Goal: Task Accomplishment & Management: Use online tool/utility

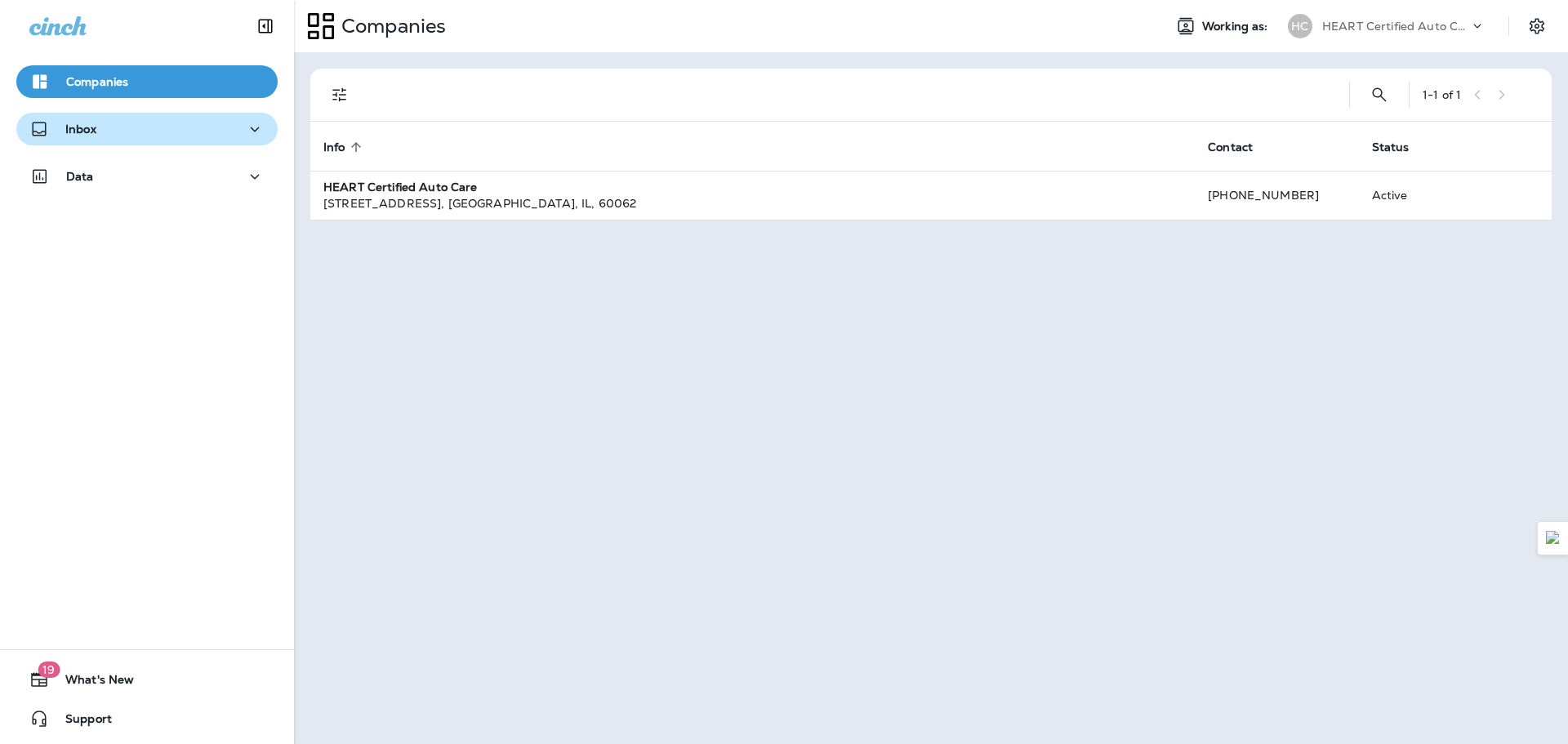
click at [102, 123] on div "Inbox" at bounding box center [147, 129] width 235 height 21
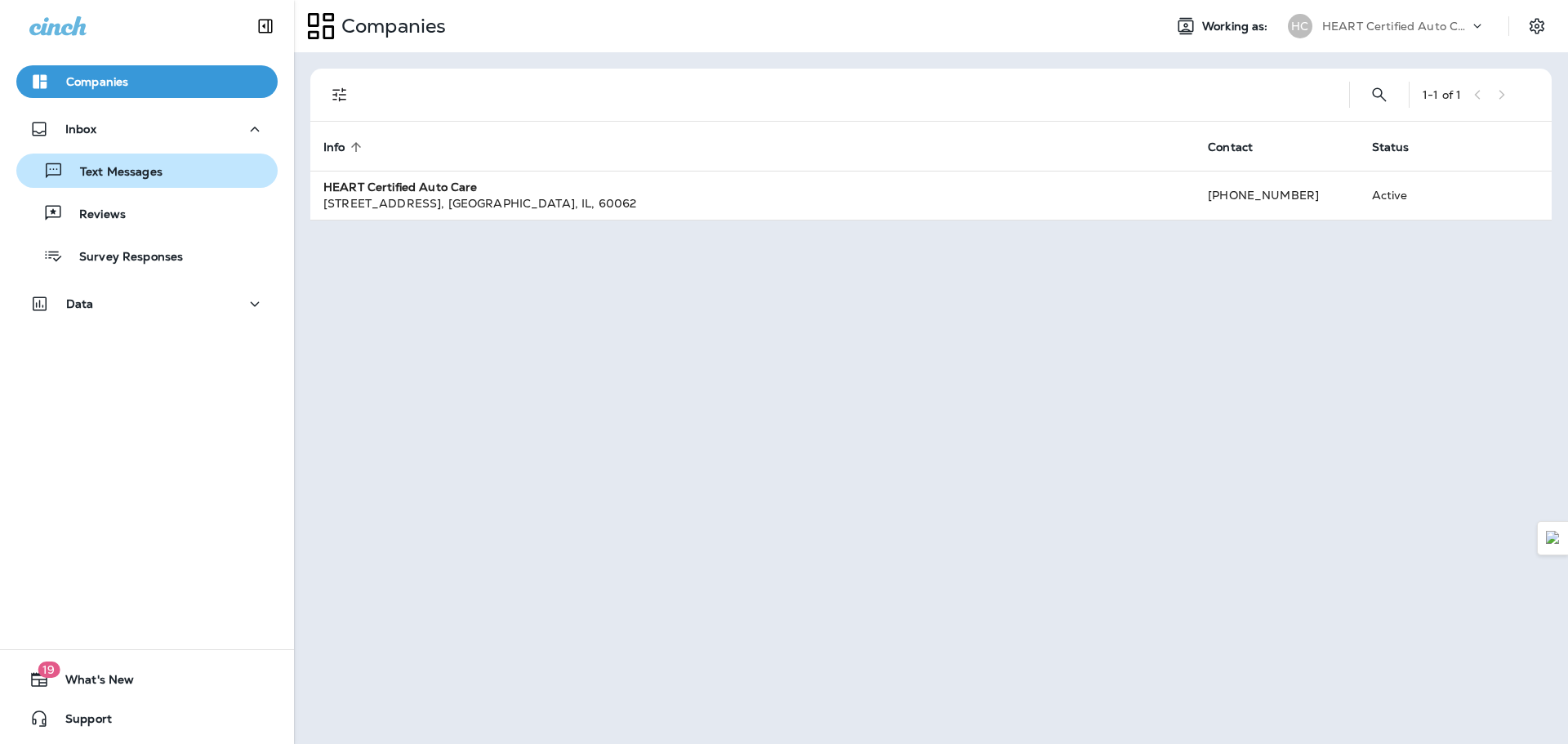
click at [153, 175] on p "Text Messages" at bounding box center [112, 173] width 98 height 16
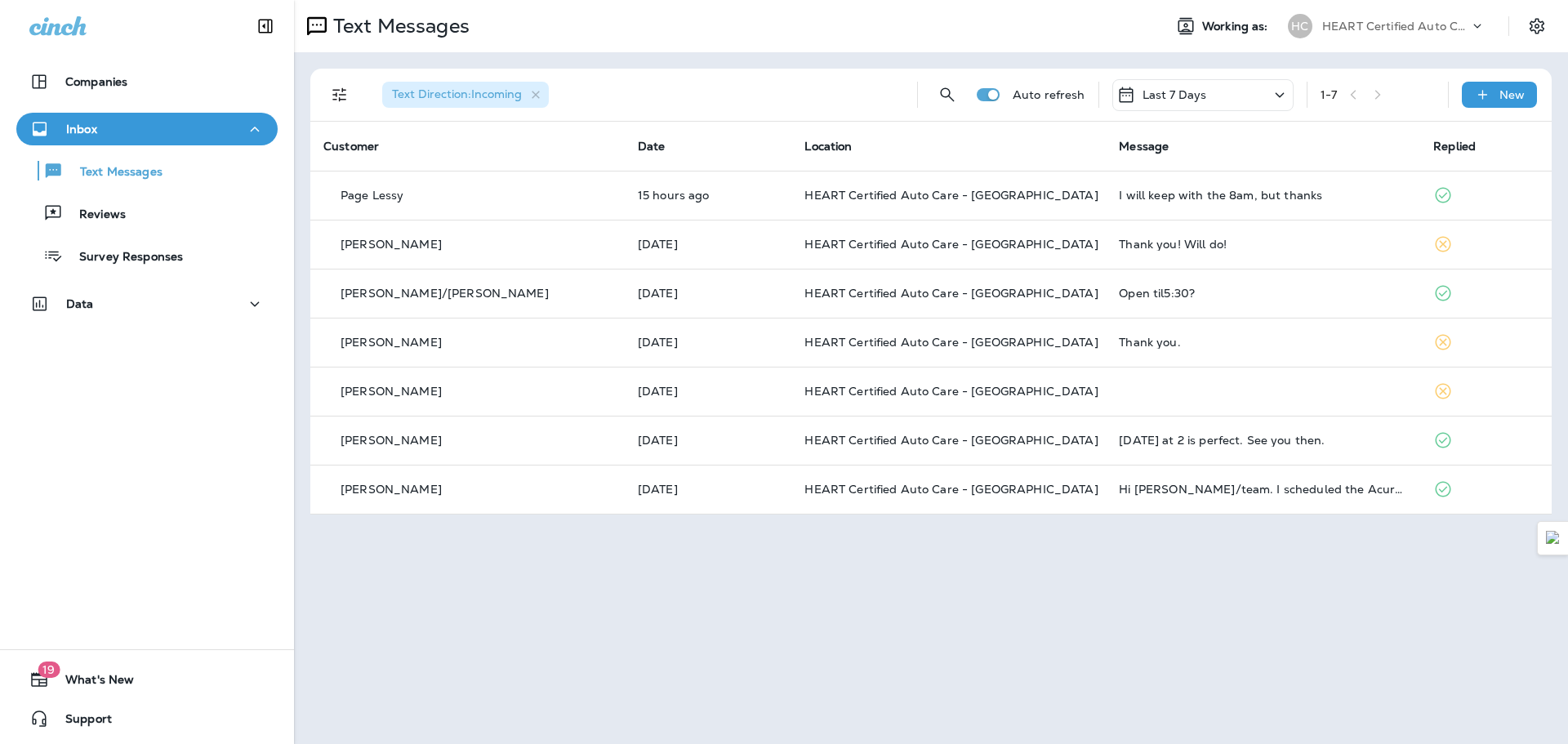
click at [1250, 102] on div "Last 7 Days" at bounding box center [1203, 95] width 181 height 32
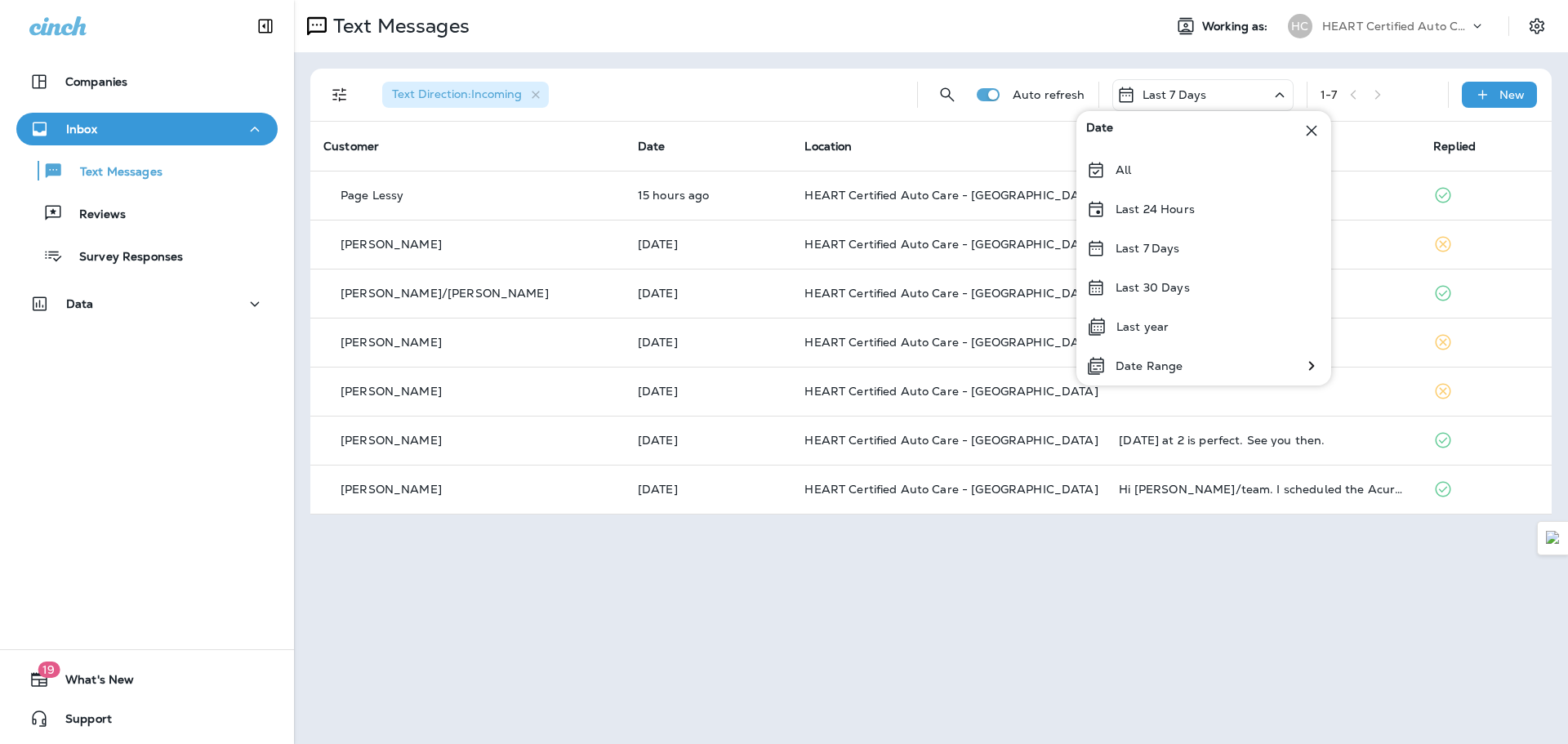
click at [1284, 62] on div "Text Direction : Incoming Auto refresh Last 7 Days 1 - 7 New Customer Date Loca…" at bounding box center [931, 291] width 1274 height 478
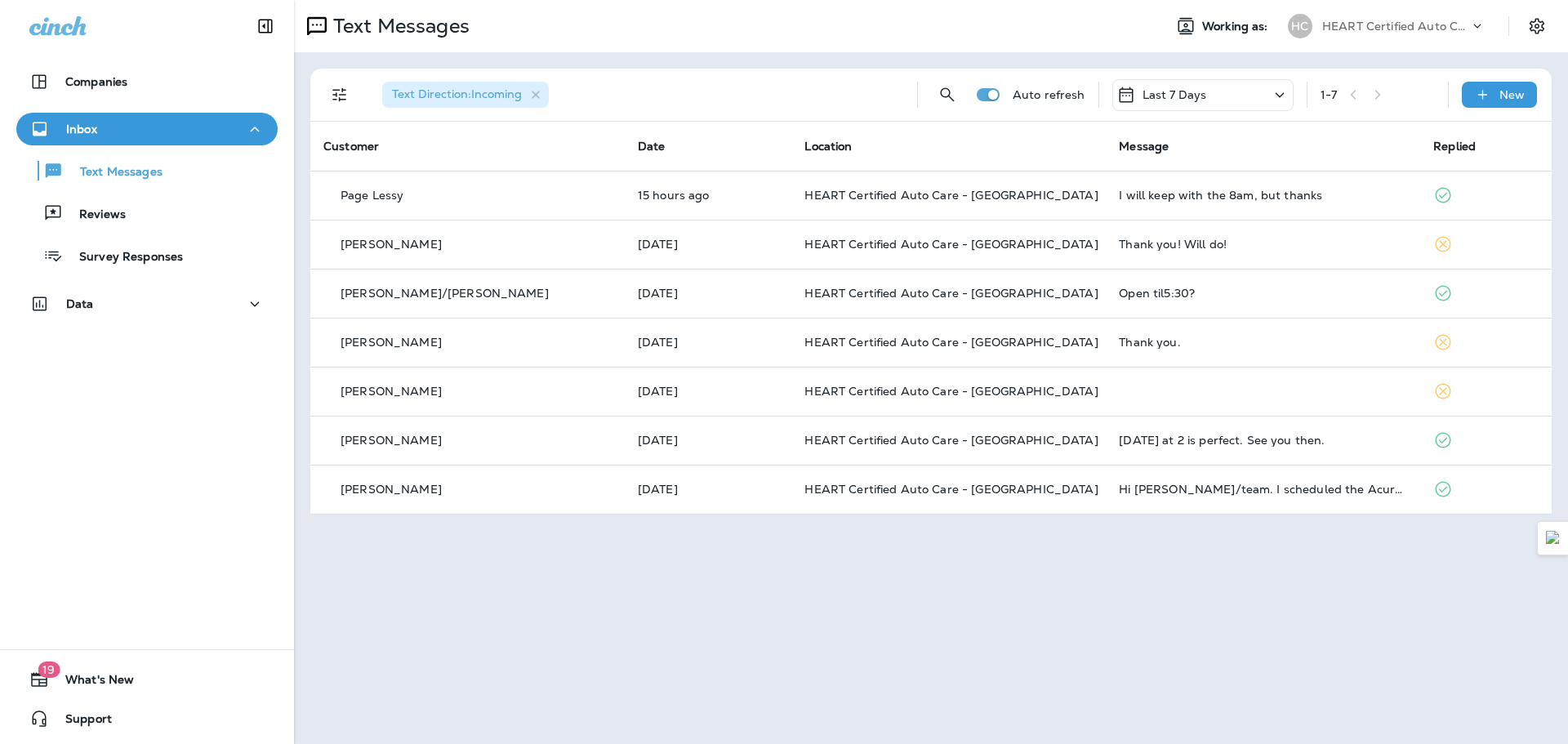
click at [1225, 98] on div "Last 7 Days" at bounding box center [1203, 95] width 181 height 32
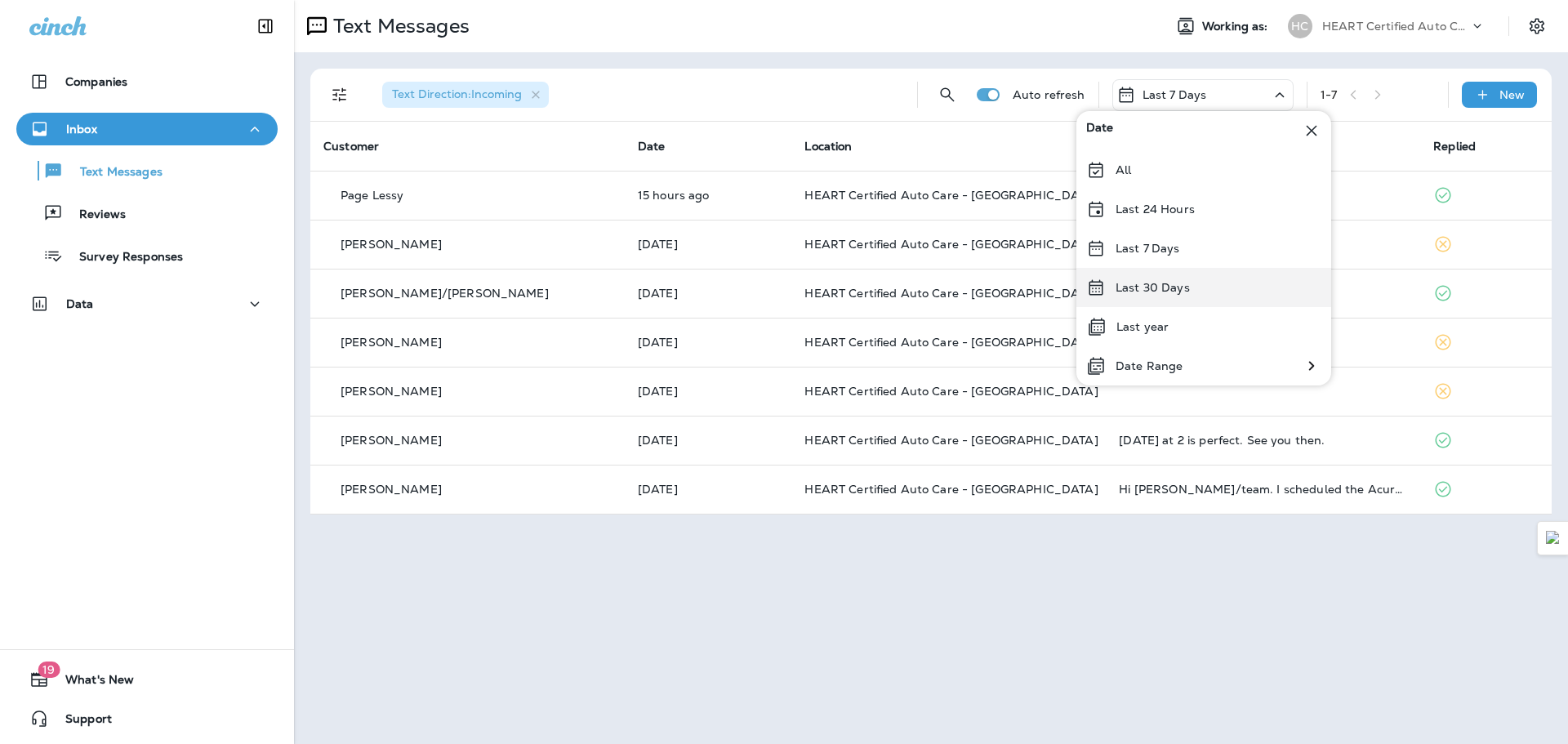
click at [1161, 294] on div "Last 30 Days" at bounding box center [1204, 286] width 255 height 39
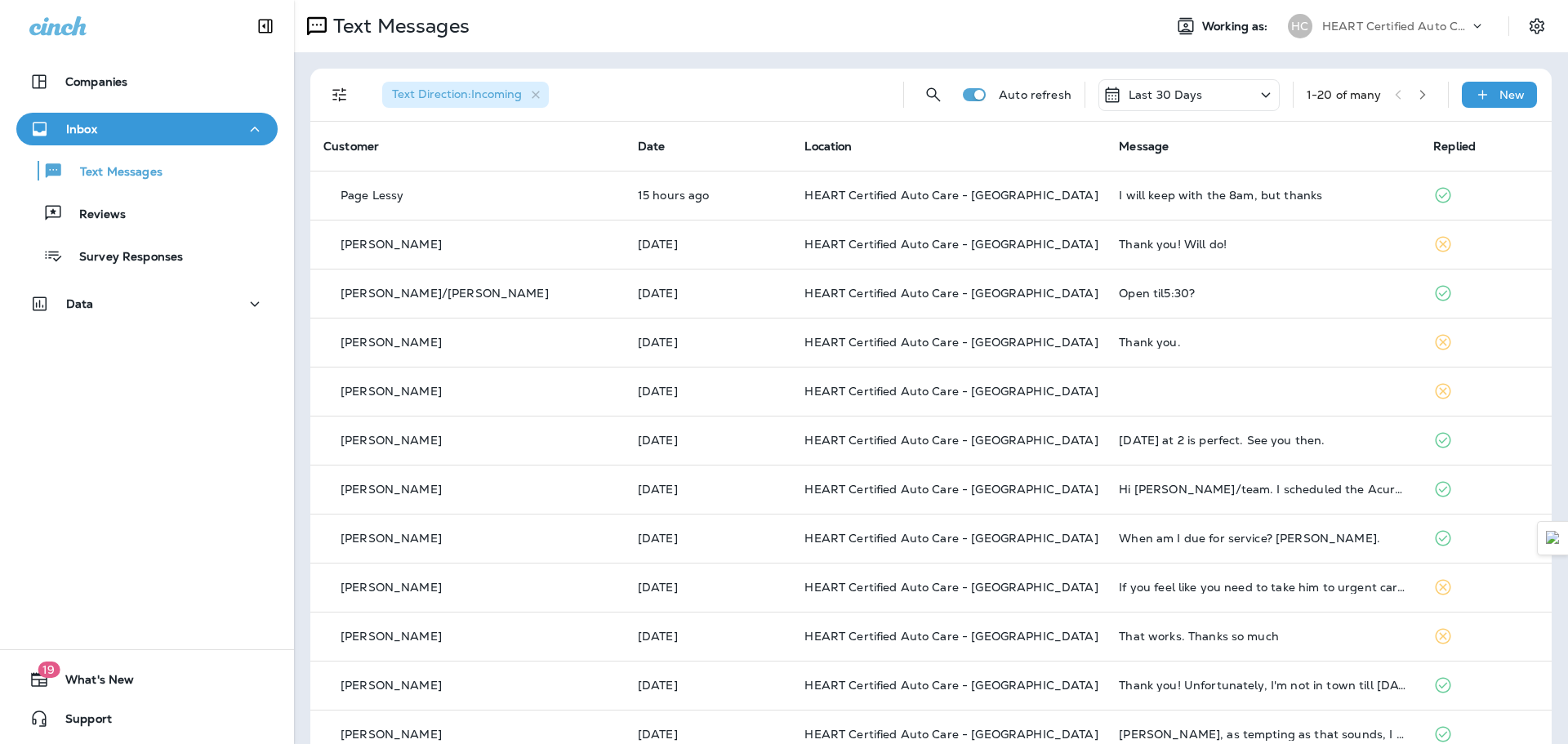
click at [1257, 98] on icon at bounding box center [1267, 94] width 20 height 21
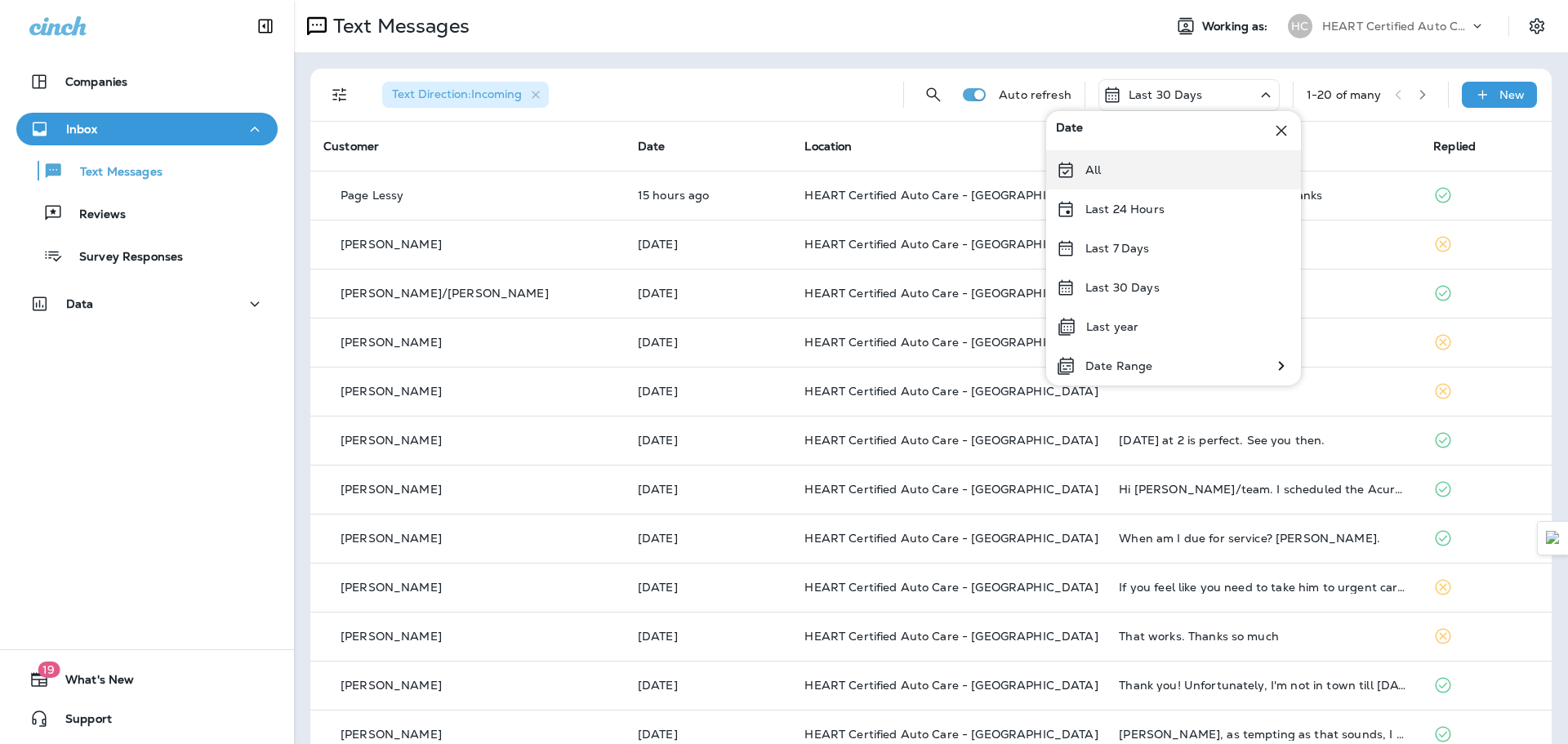
click at [1095, 175] on p "All" at bounding box center [1093, 169] width 16 height 13
